Goal: Information Seeking & Learning: Find specific fact

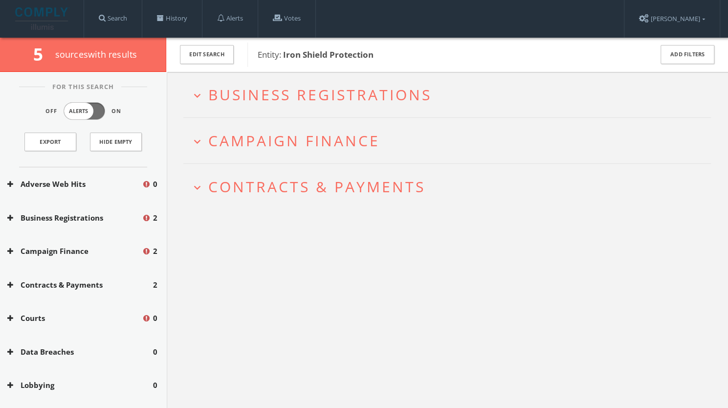
click at [327, 96] on span "Business Registrations" at bounding box center [319, 95] width 223 height 20
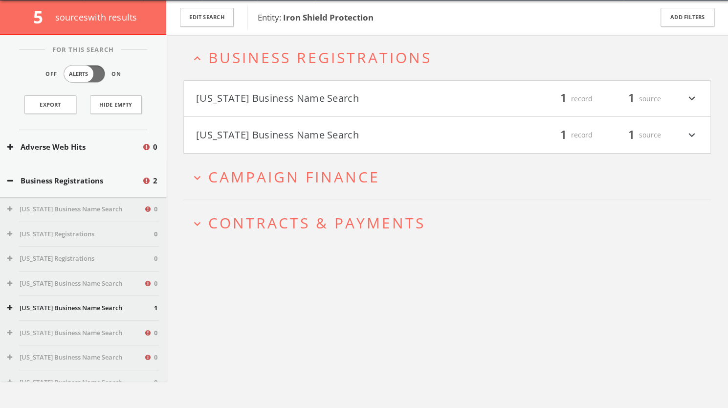
click at [327, 107] on h4 "[US_STATE] Business Name Search filter_list 1 record 1 source expand_more" at bounding box center [447, 99] width 526 height 36
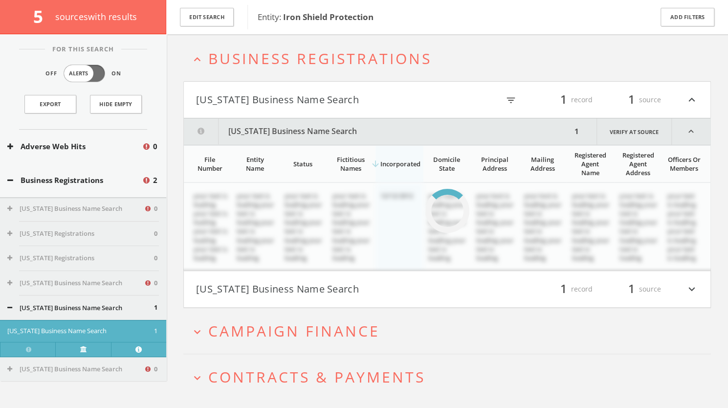
scroll to position [57, 0]
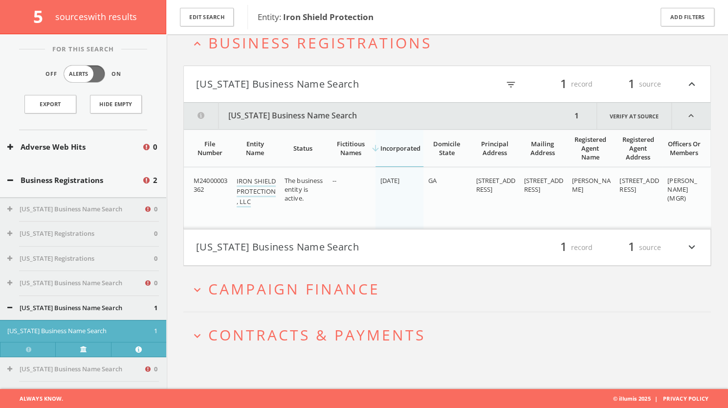
click at [350, 242] on button "[US_STATE] Business Name Search" at bounding box center [321, 247] width 251 height 17
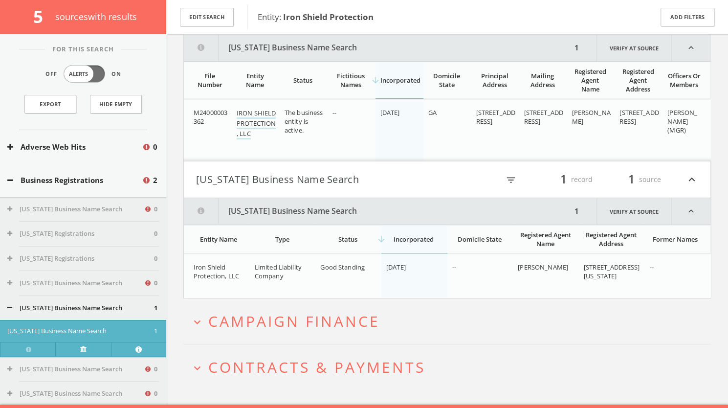
scroll to position [138, 0]
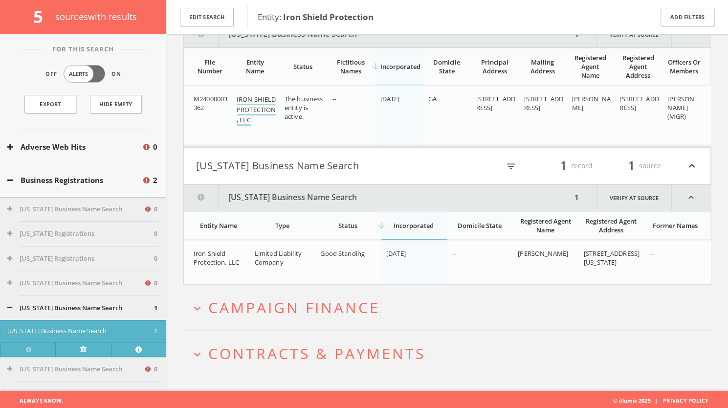
click at [249, 97] on link "IRON SHIELD PROTECTION, LLC" at bounding box center [256, 110] width 39 height 31
click at [343, 301] on span "Campaign Finance" at bounding box center [294, 307] width 172 height 20
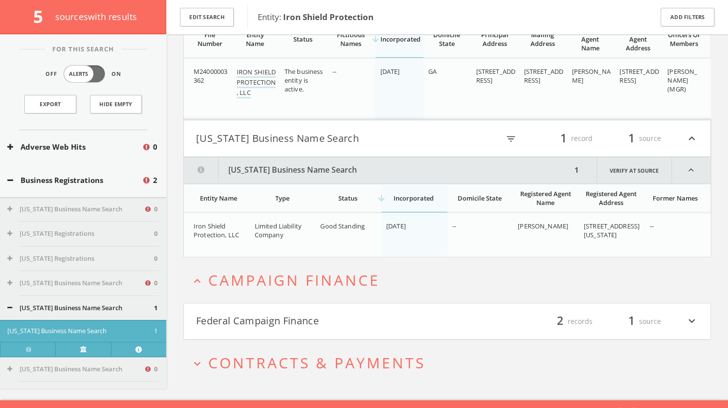
scroll to position [175, 0]
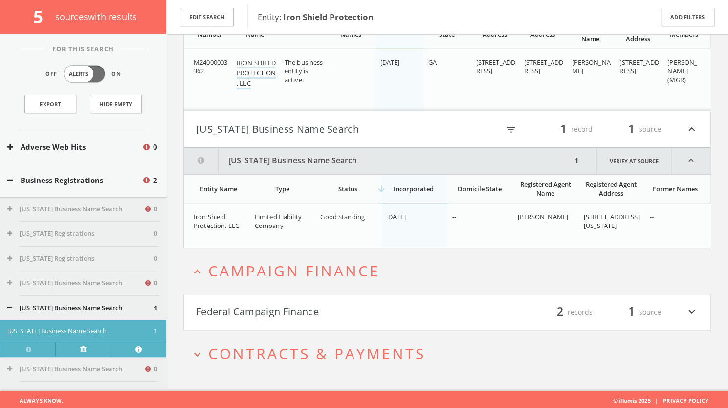
click at [359, 314] on button "Federal Campaign Finance" at bounding box center [321, 312] width 251 height 17
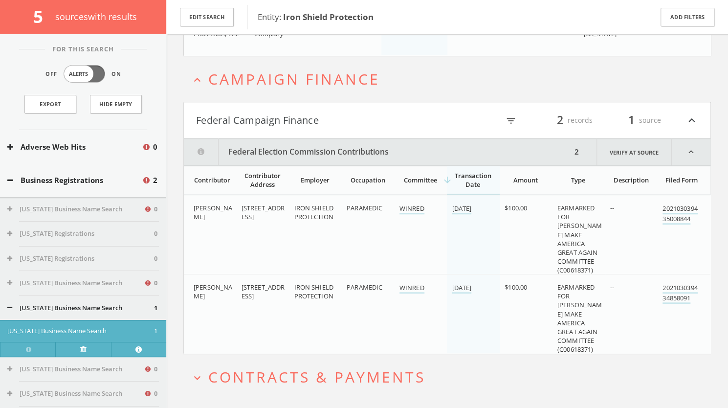
scroll to position [389, 0]
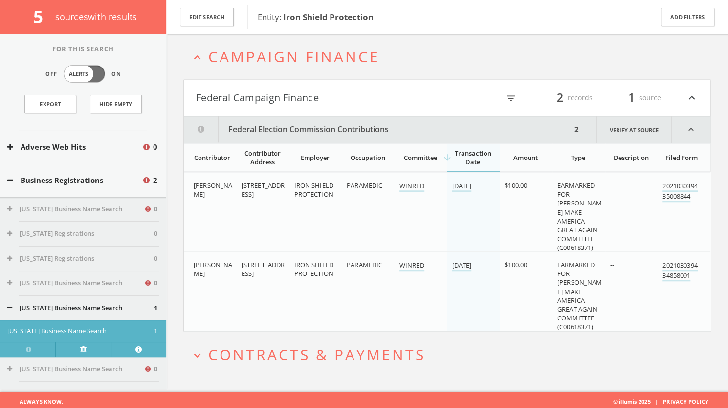
click at [361, 358] on span "Contracts & Payments" at bounding box center [316, 354] width 217 height 20
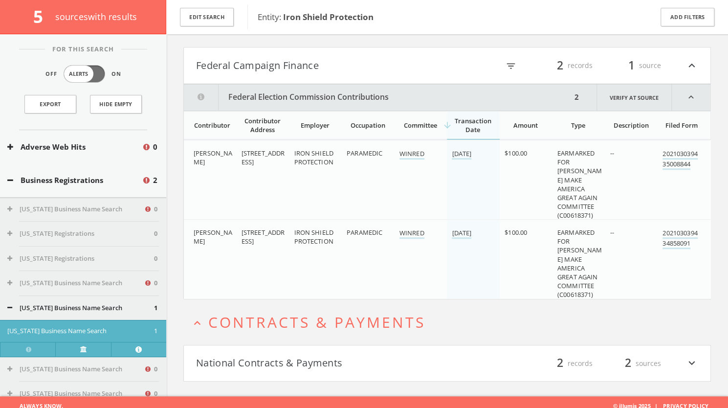
scroll to position [426, 0]
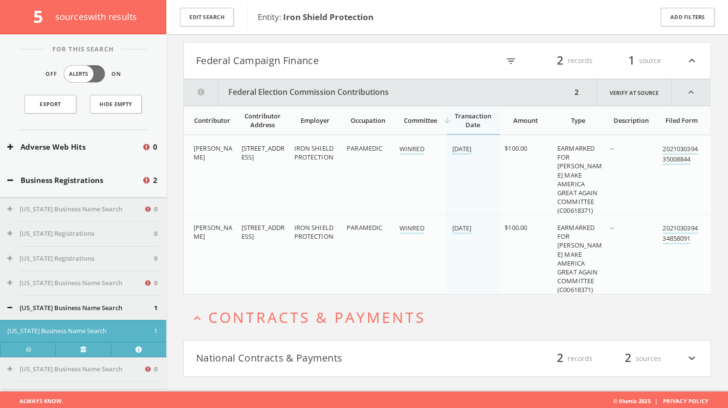
click at [346, 350] on button "National Contracts & Payments" at bounding box center [321, 358] width 251 height 17
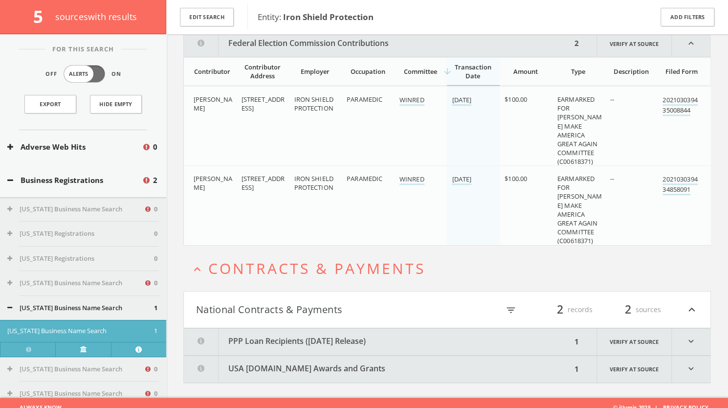
scroll to position [480, 0]
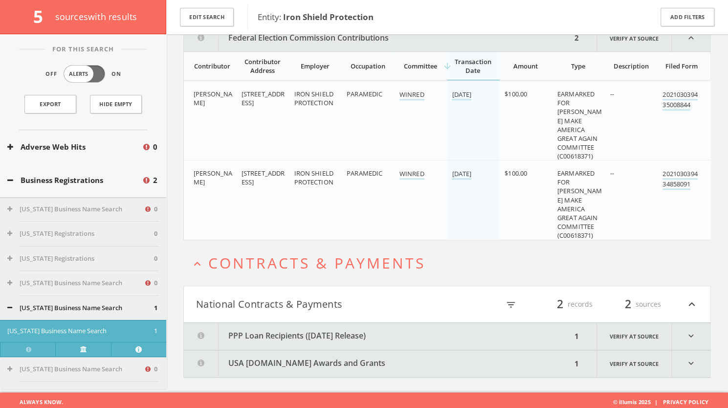
click at [450, 323] on button "PPP Loan Recipients ([DATE] Release)" at bounding box center [378, 336] width 388 height 27
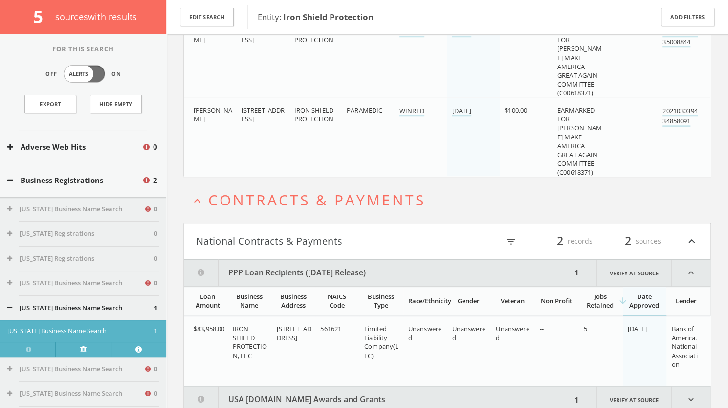
scroll to position [580, 0]
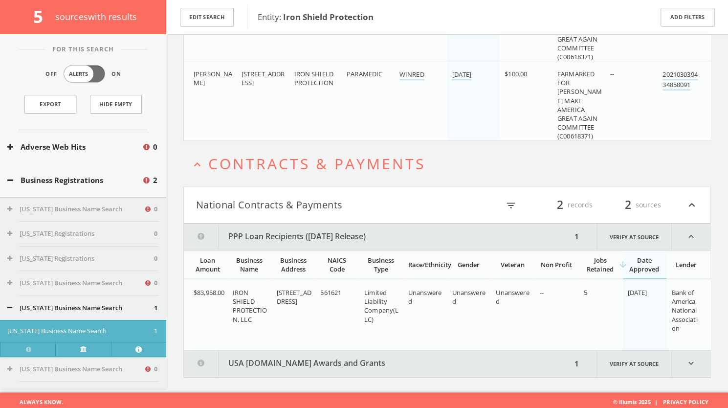
click at [465, 356] on button "USA [DOMAIN_NAME] Awards and Grants" at bounding box center [378, 363] width 388 height 27
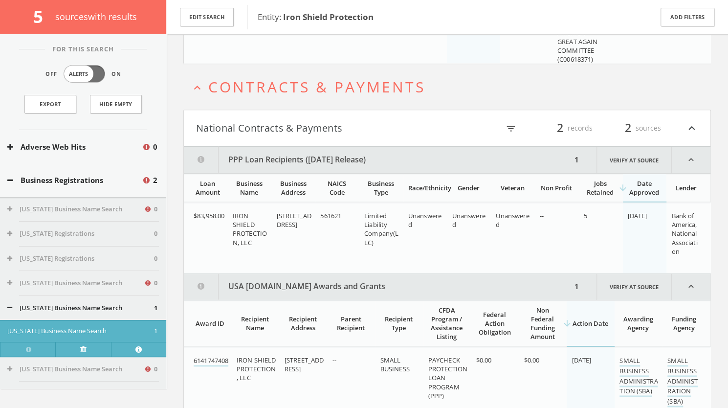
scroll to position [696, 0]
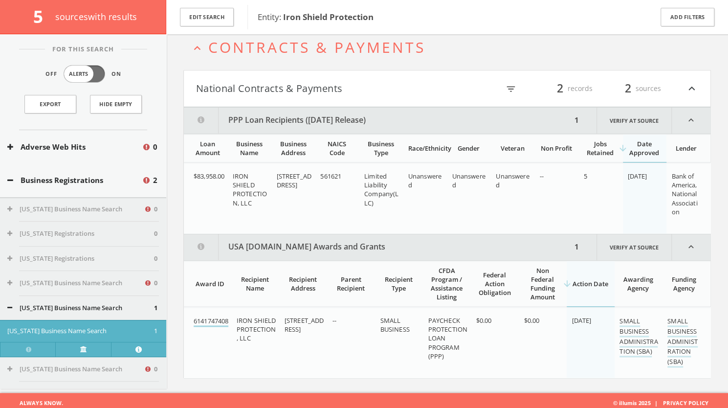
click at [202, 319] on link "6141747408" at bounding box center [211, 321] width 35 height 10
